Goal: Transaction & Acquisition: Obtain resource

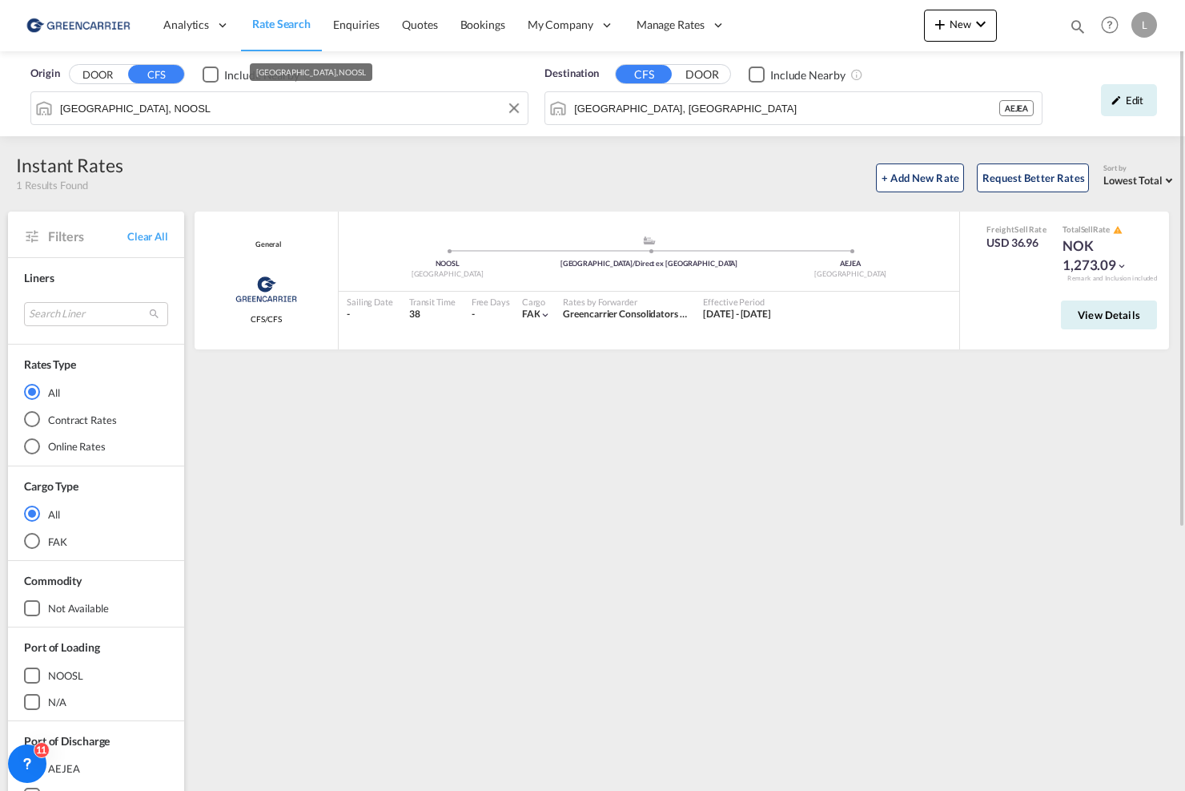
click at [359, 117] on input "[GEOGRAPHIC_DATA], NOOSL" at bounding box center [290, 108] width 460 height 24
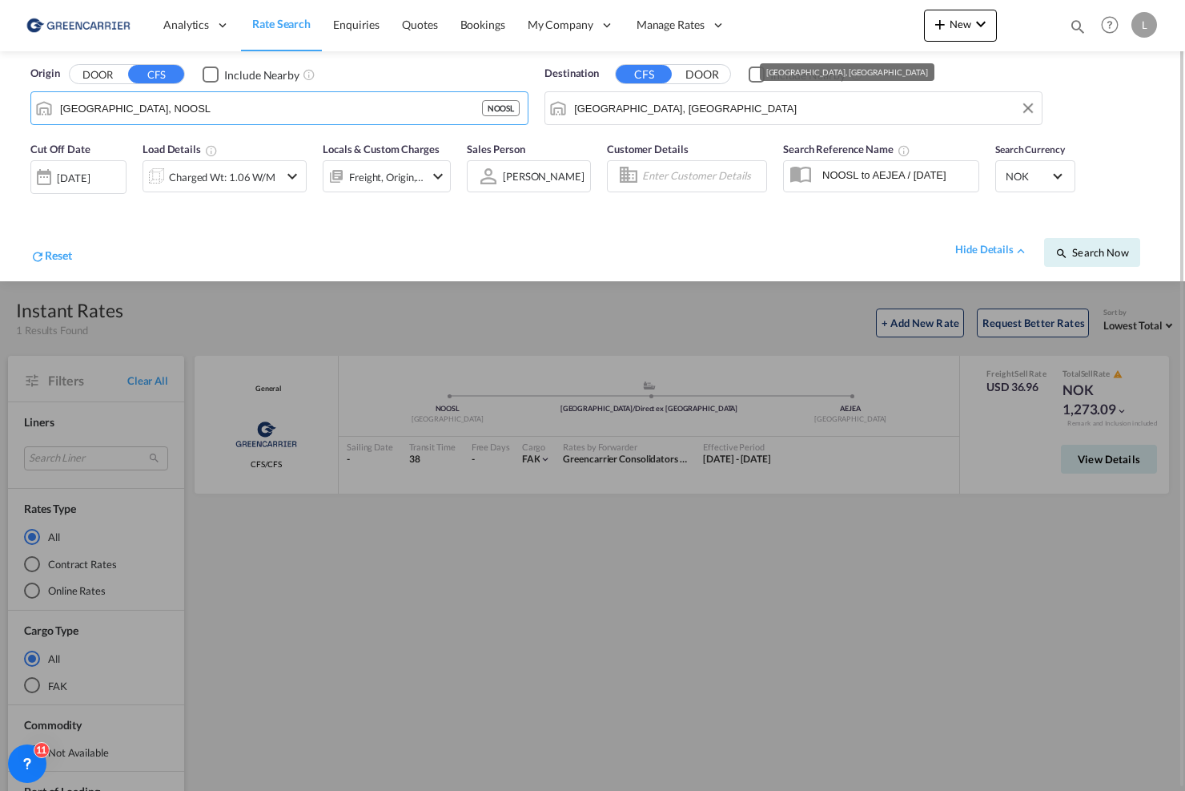
click at [693, 107] on input "[GEOGRAPHIC_DATA], [GEOGRAPHIC_DATA]" at bounding box center [804, 108] width 460 height 24
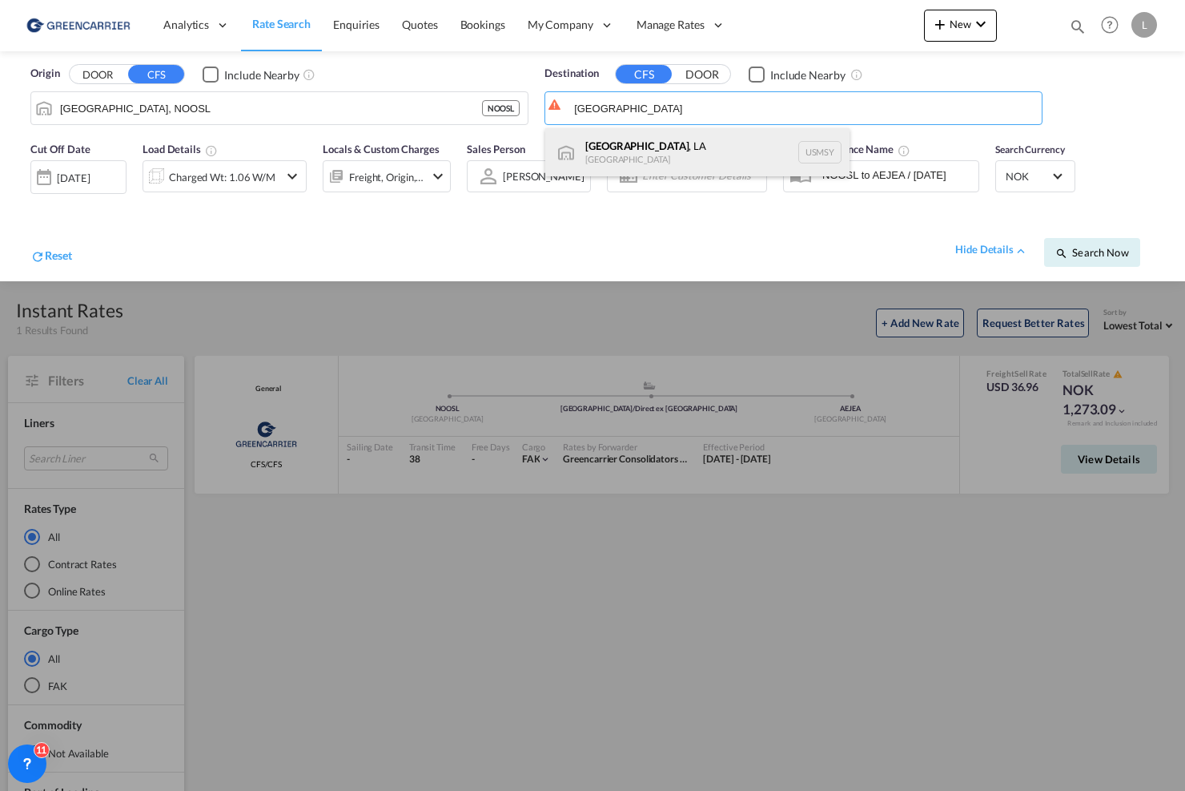
click at [686, 139] on div "[GEOGRAPHIC_DATA] , [GEOGRAPHIC_DATA] USMSY" at bounding box center [697, 152] width 304 height 48
type input "[GEOGRAPHIC_DATA], [GEOGRAPHIC_DATA], USMSY"
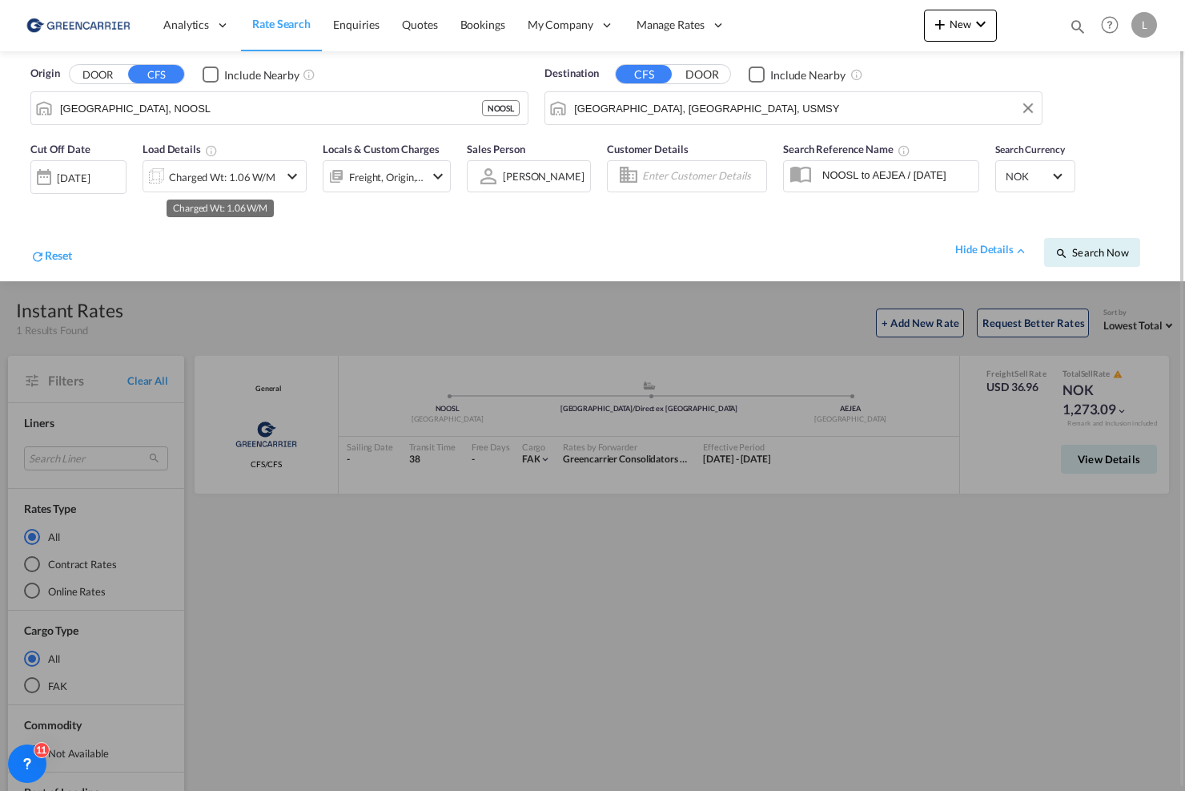
click at [238, 170] on div "Charged Wt: 1.06 W/M" at bounding box center [222, 177] width 107 height 22
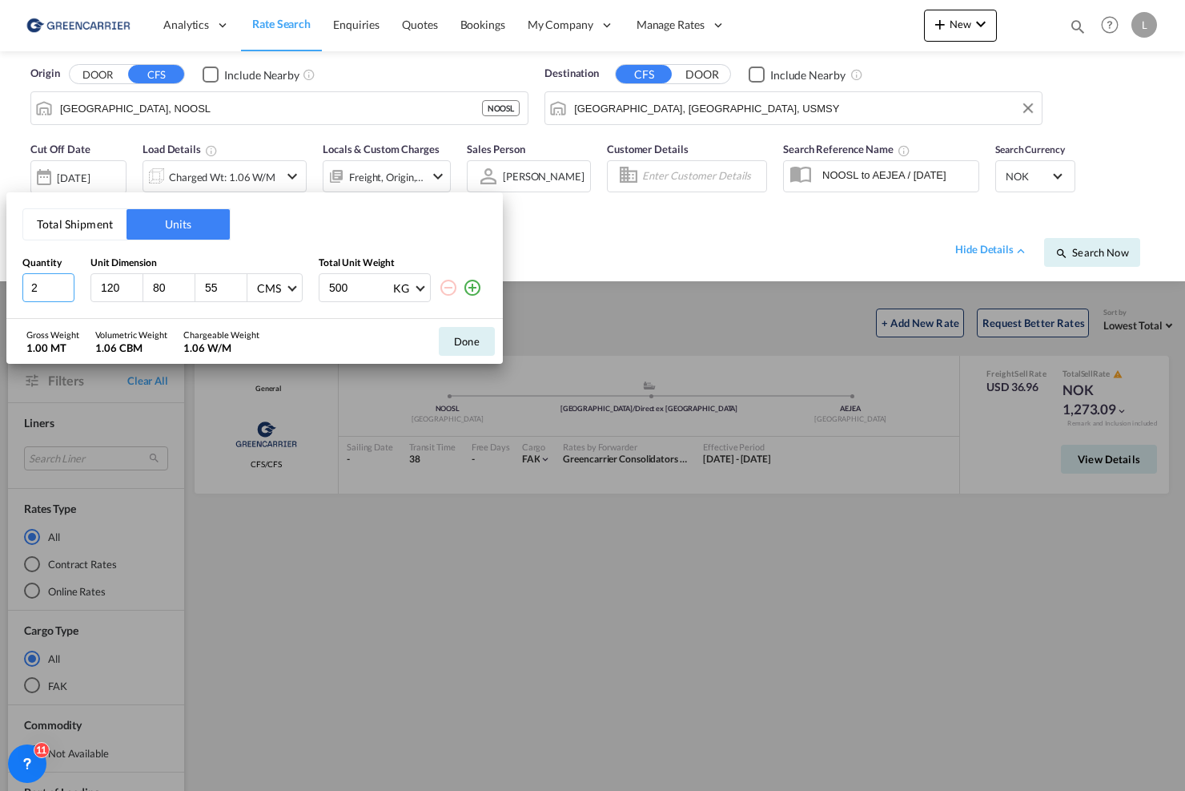
drag, startPoint x: 45, startPoint y: 283, endPoint x: -55, endPoint y: 282, distance: 100.1
click at [0, 282] on html "Analytics Reports Dashboard Rate Search Enquiries Quotes" at bounding box center [592, 395] width 1185 height 791
click at [91, 215] on button "Total Shipment" at bounding box center [74, 224] width 103 height 30
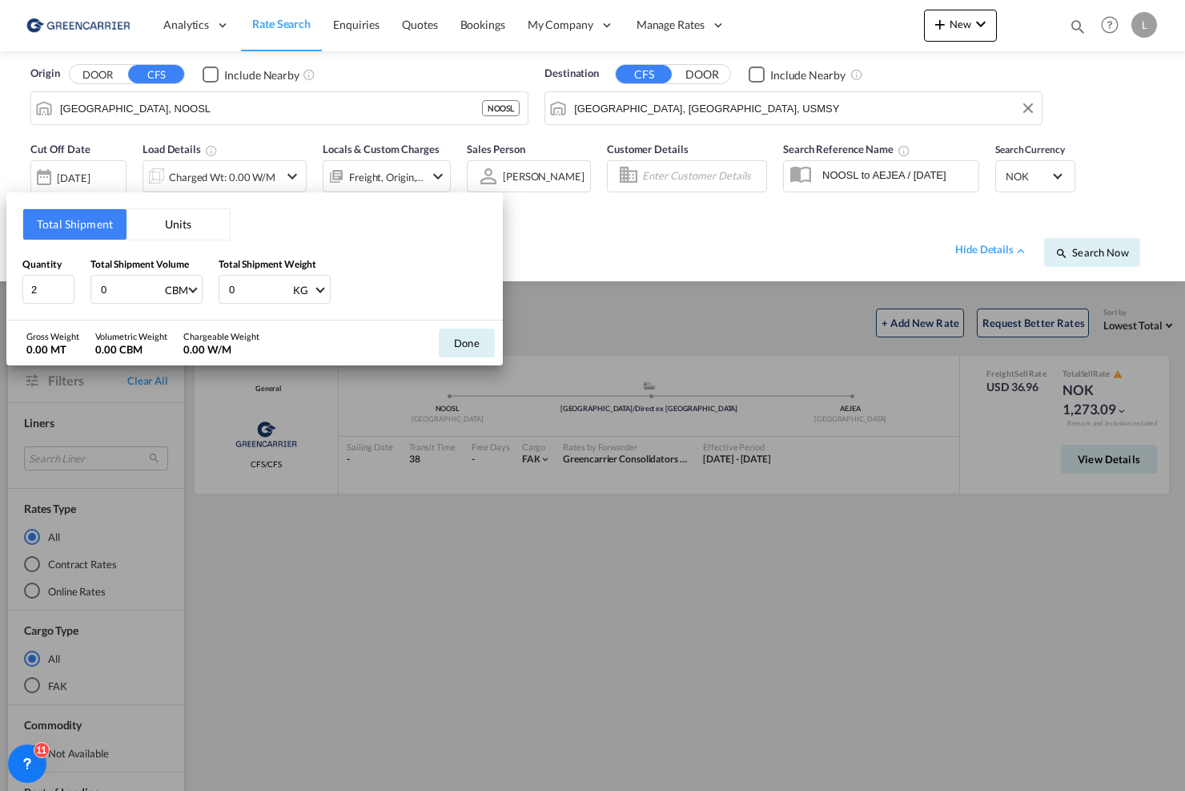
drag, startPoint x: 75, startPoint y: 296, endPoint x: 14, endPoint y: 295, distance: 60.9
click at [14, 295] on div "Total Shipment Units Quantity 2 Total Shipment Volume 0 CBM CBM CFT Total Shipm…" at bounding box center [254, 256] width 497 height 128
type input "1"
drag, startPoint x: 34, startPoint y: 291, endPoint x: -58, endPoint y: 288, distance: 91.3
click at [0, 288] on html "Analytics Reports Dashboard Rate Search Enquiries Quotes" at bounding box center [592, 395] width 1185 height 791
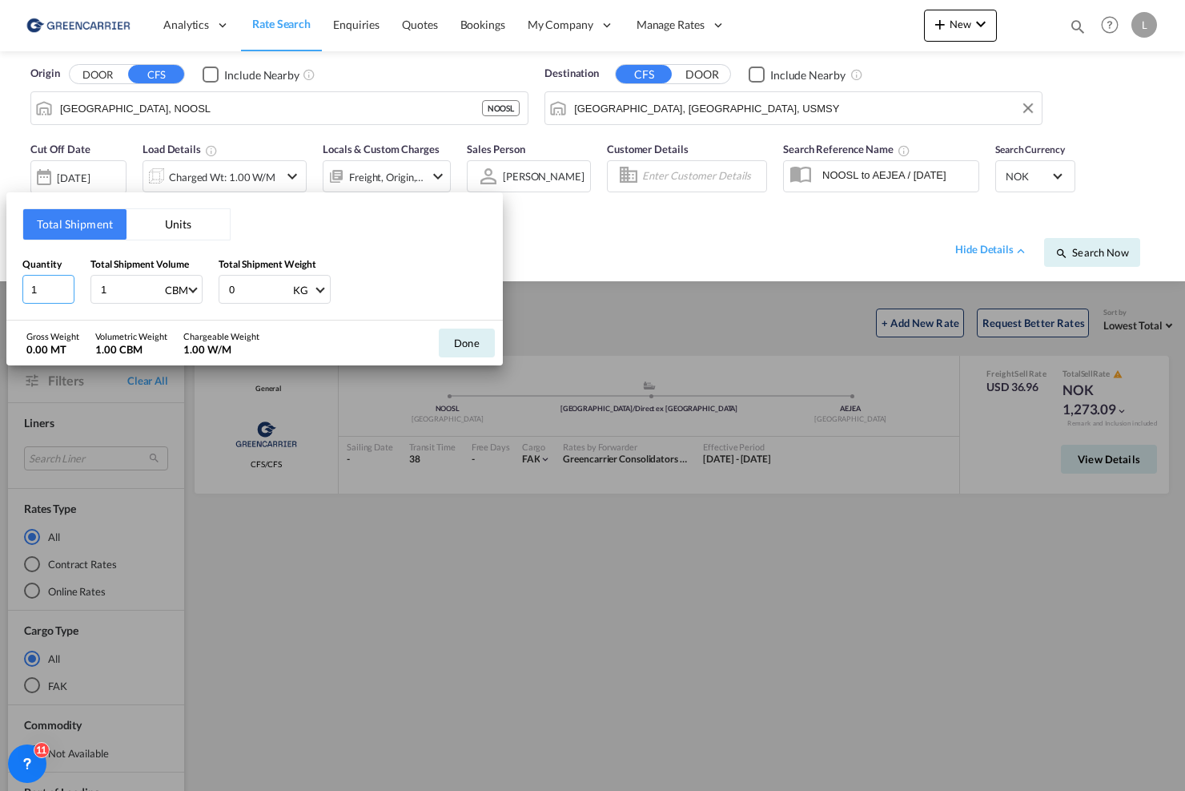
type input "1"
type input "1000"
click at [479, 347] on button "Done" at bounding box center [467, 342] width 56 height 29
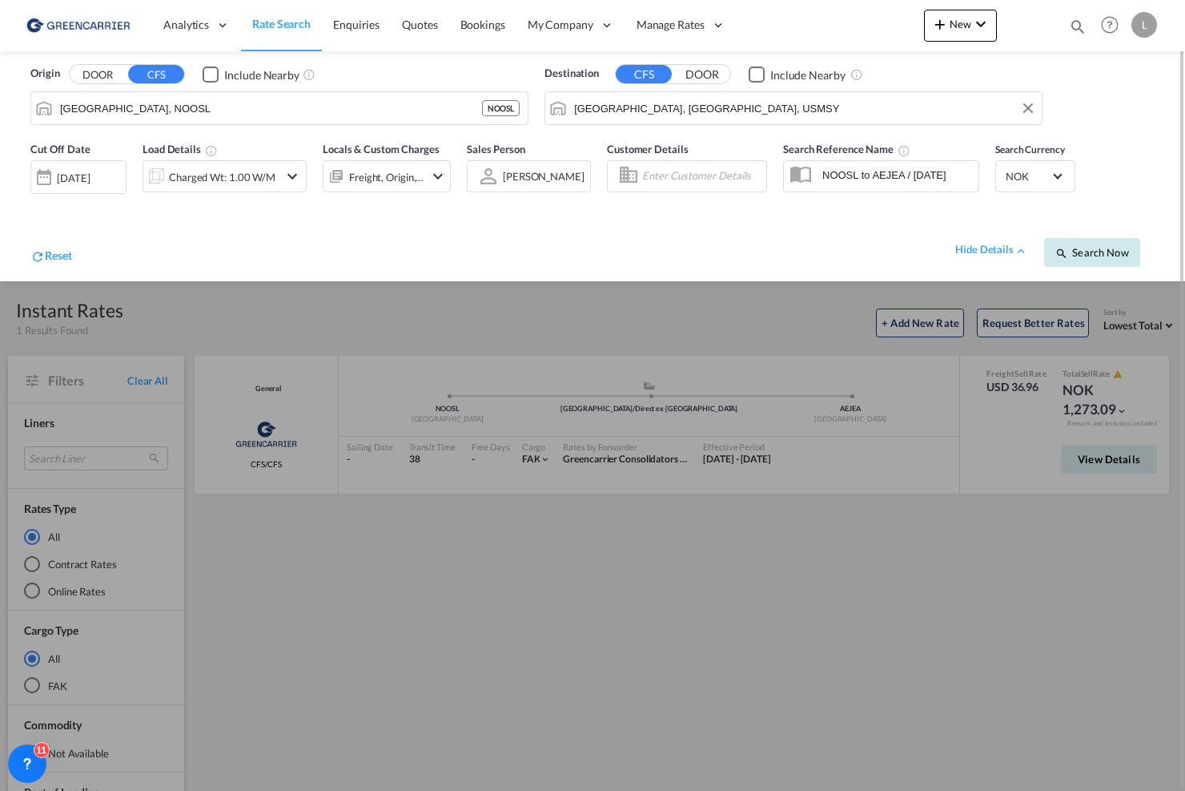
click at [1094, 242] on button "Search Now" at bounding box center [1092, 252] width 96 height 29
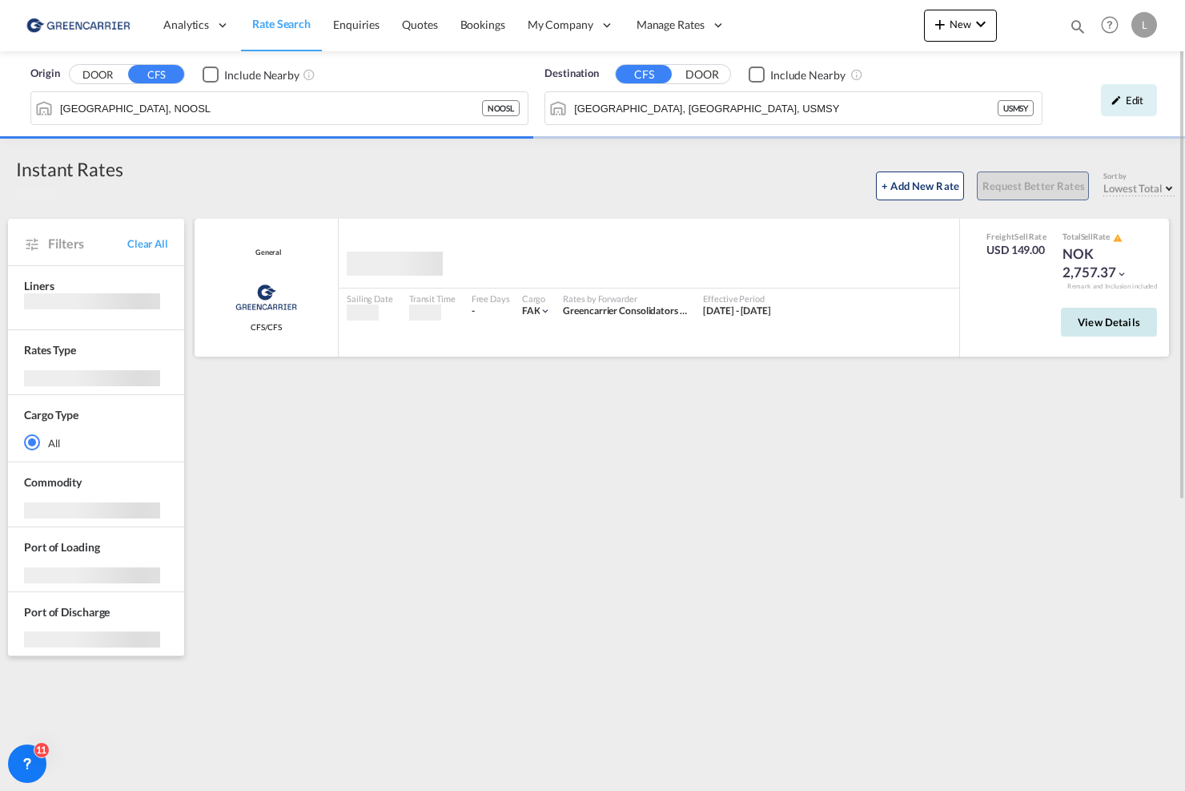
click at [1108, 316] on span "View Details" at bounding box center [1109, 322] width 62 height 13
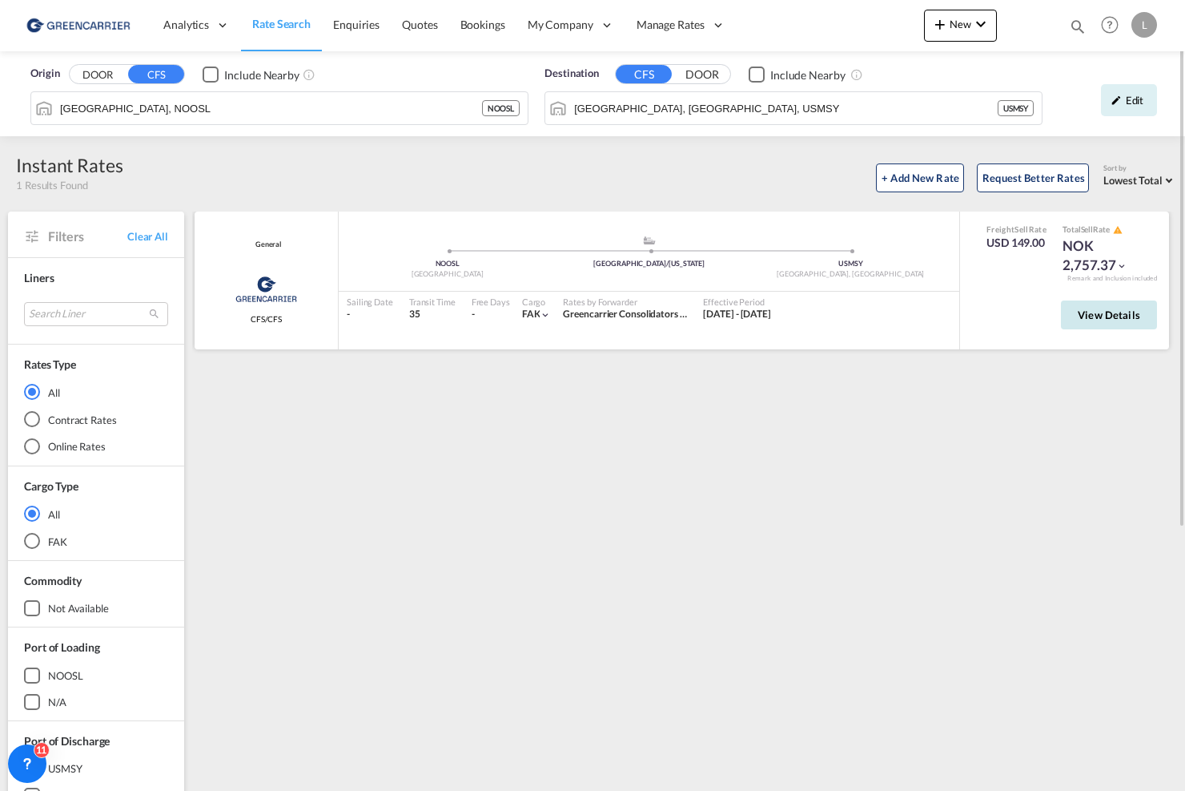
click at [1119, 324] on button "View Details" at bounding box center [1109, 314] width 96 height 29
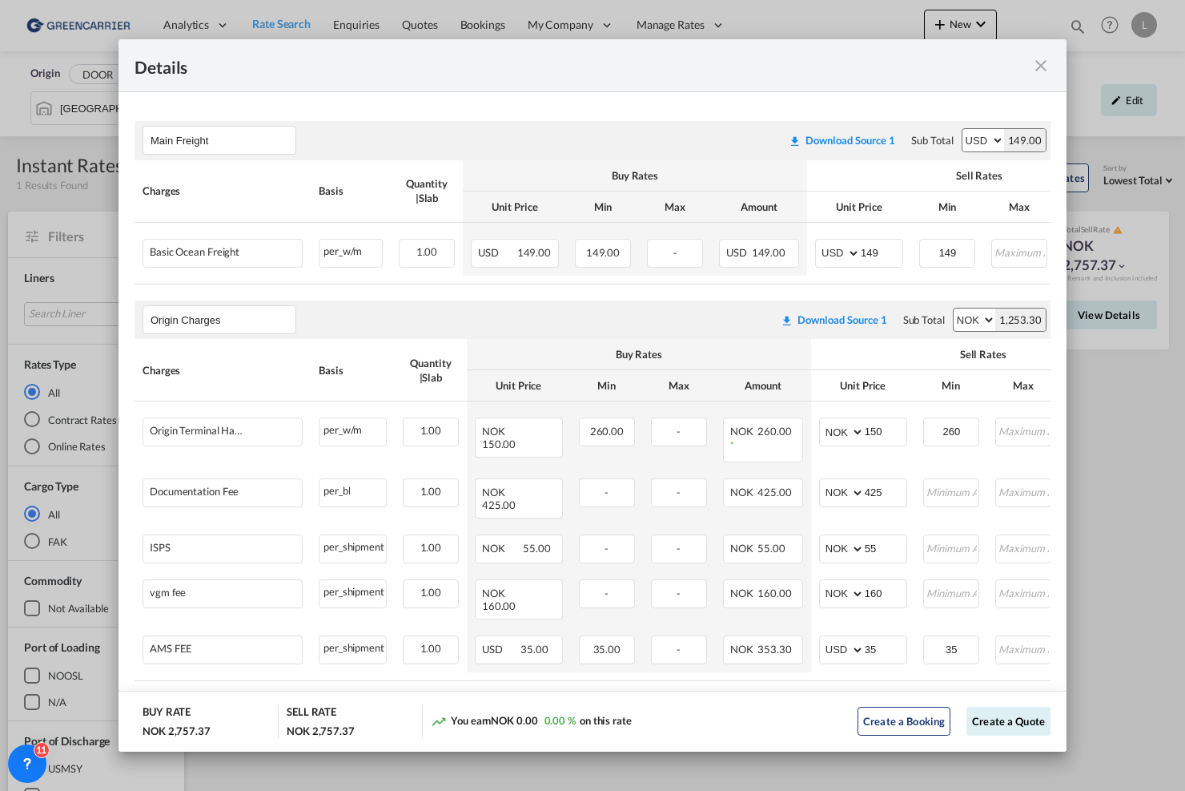
scroll to position [304, 0]
